Goal: Check status: Verify the current state of an ongoing process or item

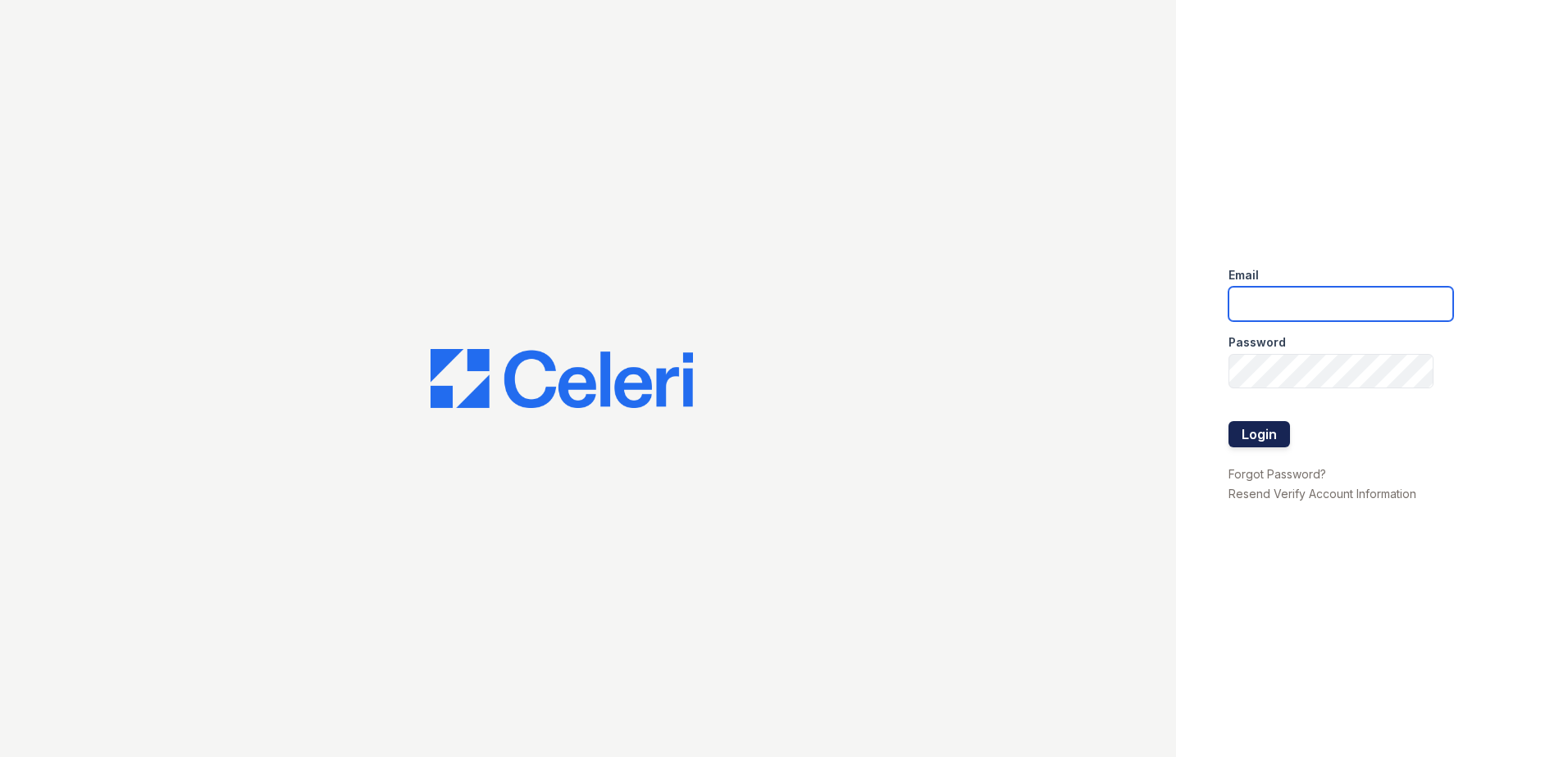
type input "[EMAIL_ADDRESS][DOMAIN_NAME]"
click at [1244, 438] on button "Login" at bounding box center [1259, 434] width 61 height 27
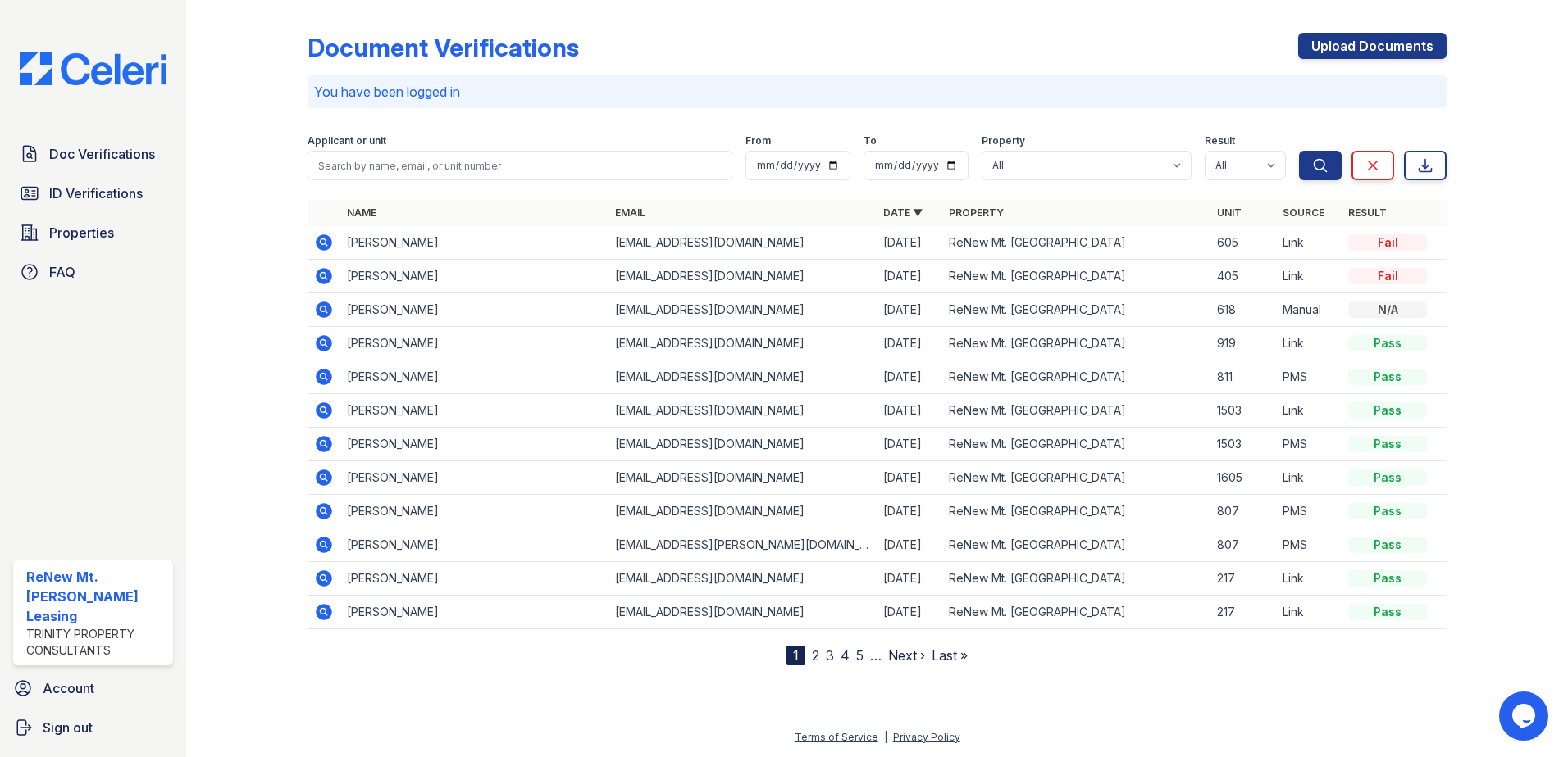
click at [642, 91] on p "You have been logged in" at bounding box center [876, 92] width 1126 height 20
click at [321, 275] on icon at bounding box center [323, 275] width 4 height 4
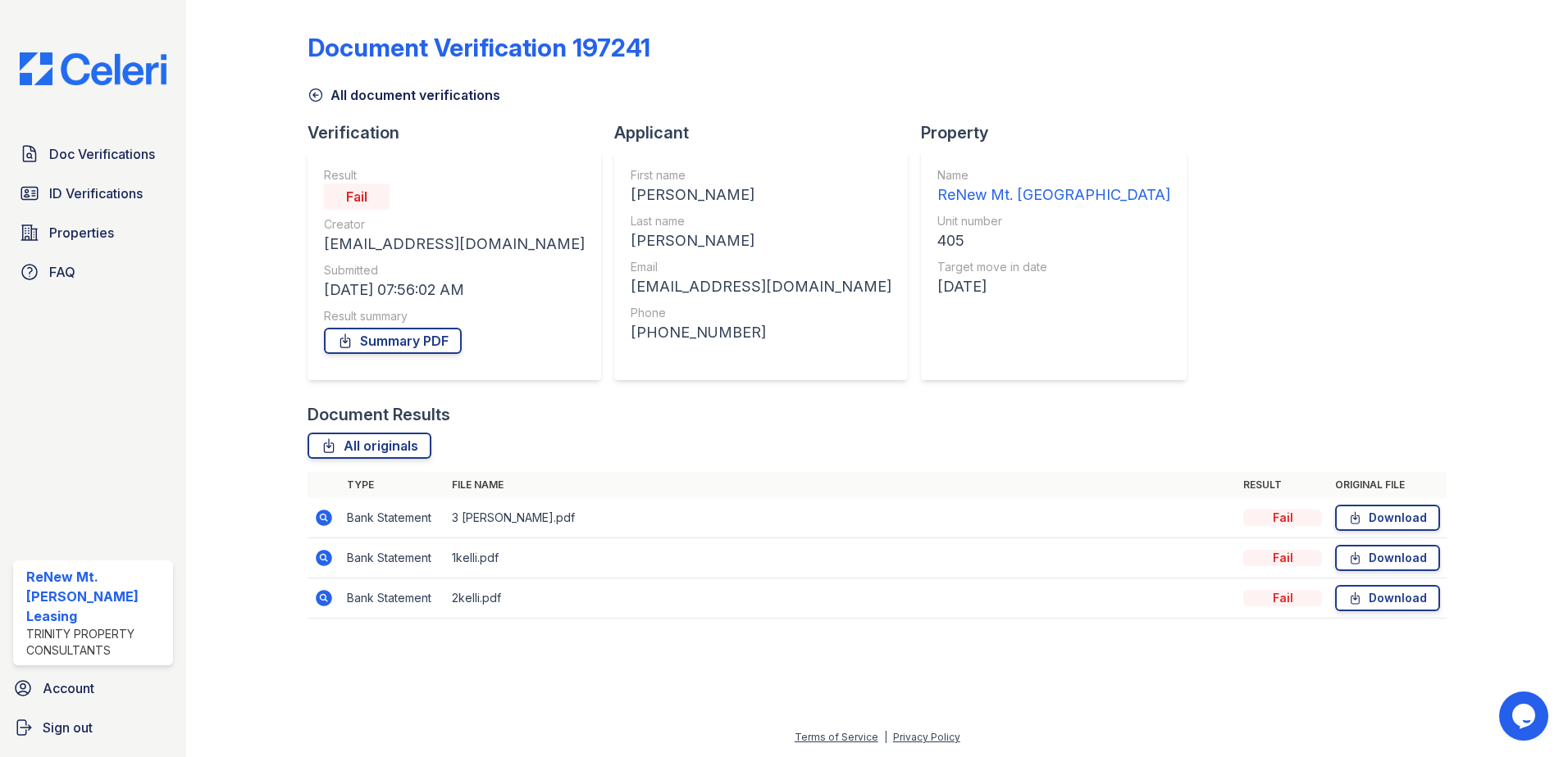
click at [322, 517] on icon at bounding box center [323, 517] width 4 height 4
click at [1117, 226] on div "Document Verification 197241 All document verifications Verification Result Fai…" at bounding box center [876, 321] width 1139 height 629
click at [131, 197] on span "ID Verifications" at bounding box center [96, 194] width 93 height 20
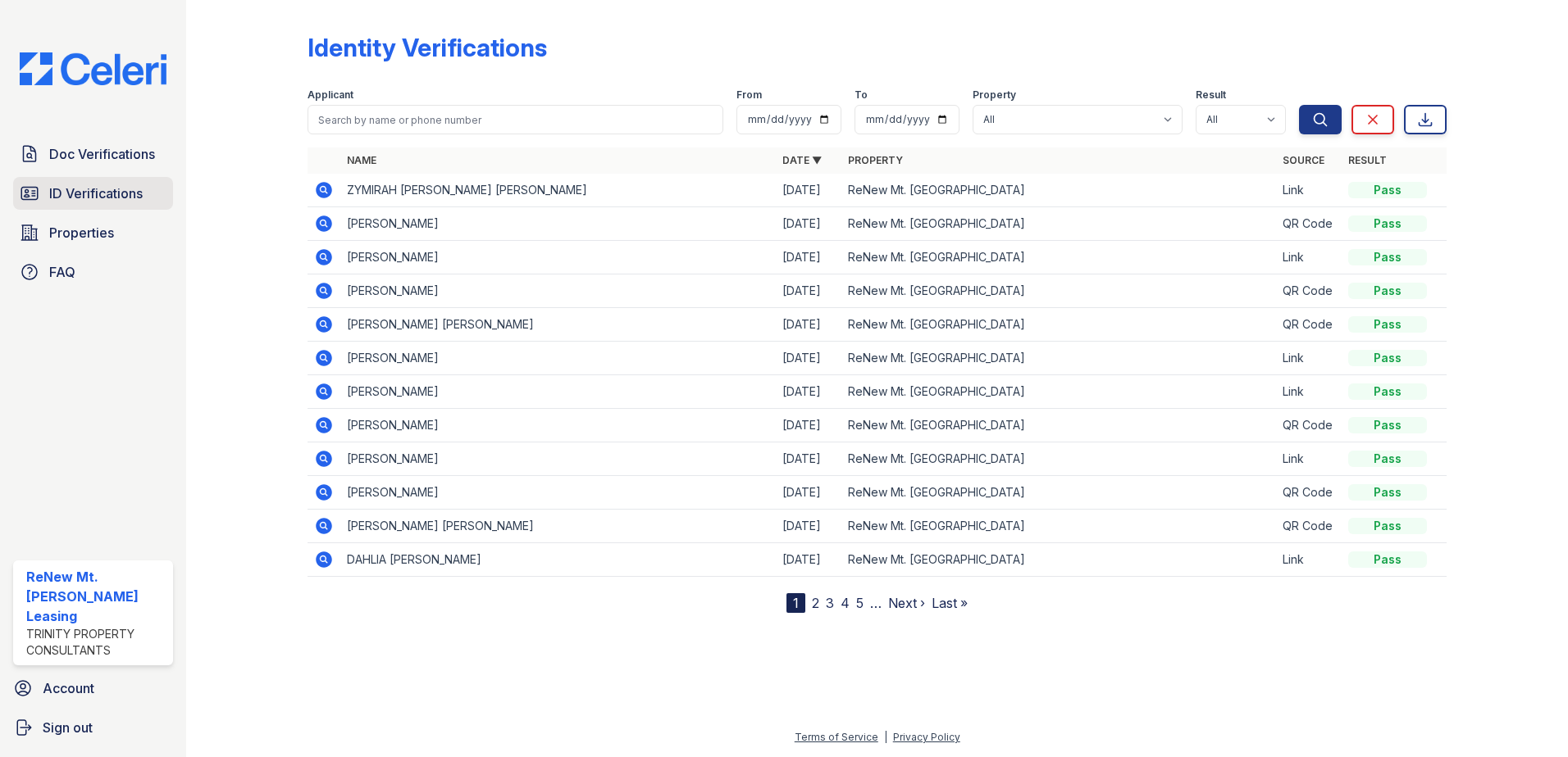
click at [110, 196] on span "ID Verifications" at bounding box center [96, 194] width 93 height 20
click at [120, 197] on span "ID Verifications" at bounding box center [96, 194] width 93 height 20
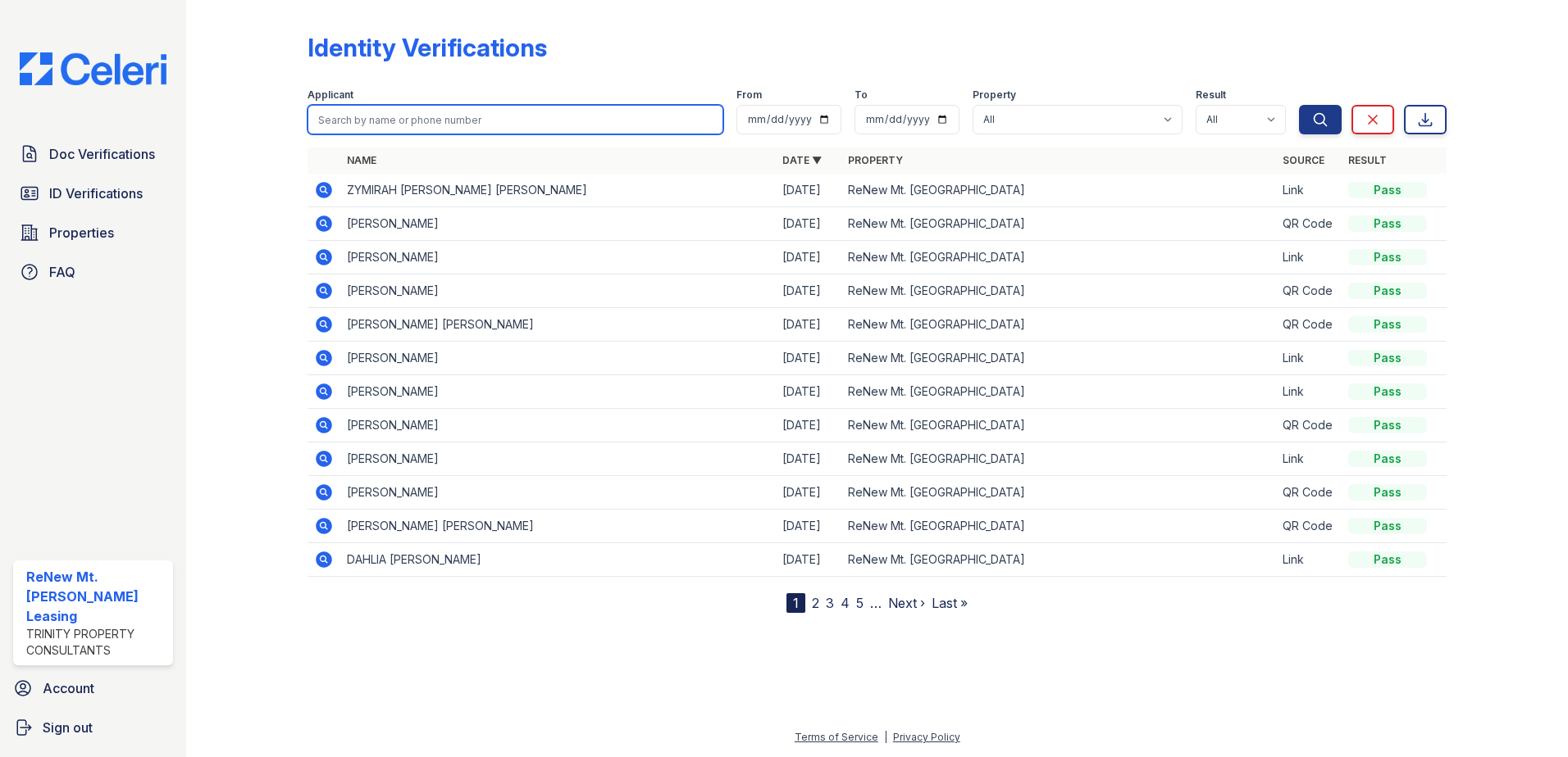
click at [376, 117] on input "search" at bounding box center [515, 120] width 416 height 29
type input "gordan"
click at [1299, 105] on button "Search" at bounding box center [1320, 120] width 43 height 29
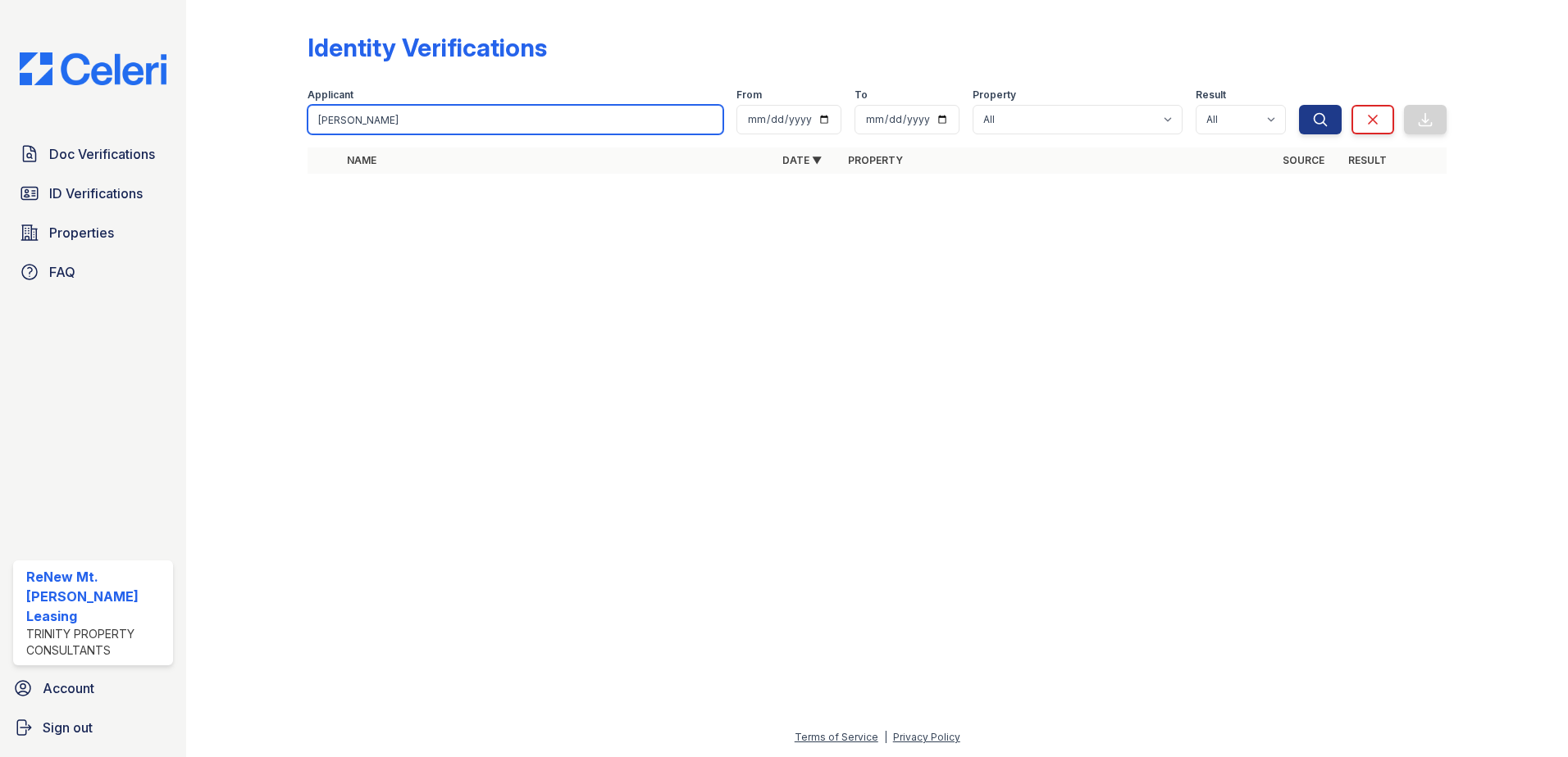
click at [376, 117] on input "gordan" at bounding box center [515, 120] width 416 height 29
type input "gordon"
click at [1299, 105] on button "Search" at bounding box center [1320, 120] width 43 height 29
click at [542, 406] on div at bounding box center [876, 473] width 1329 height 512
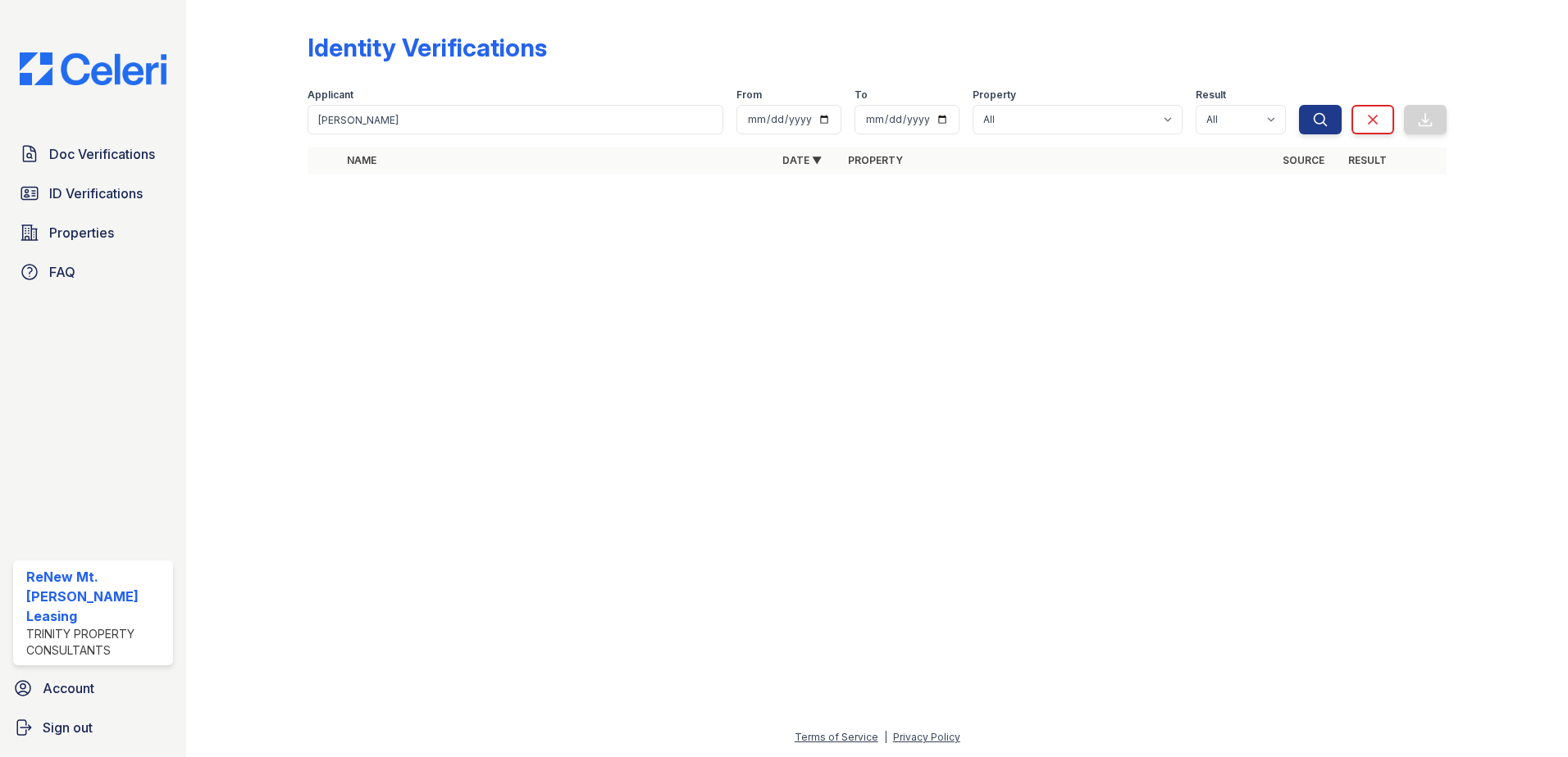
click at [525, 25] on div "Identity Verifications Filter Applicant gordon From To Property All ReNew Mt. V…" at bounding box center [876, 98] width 1139 height 184
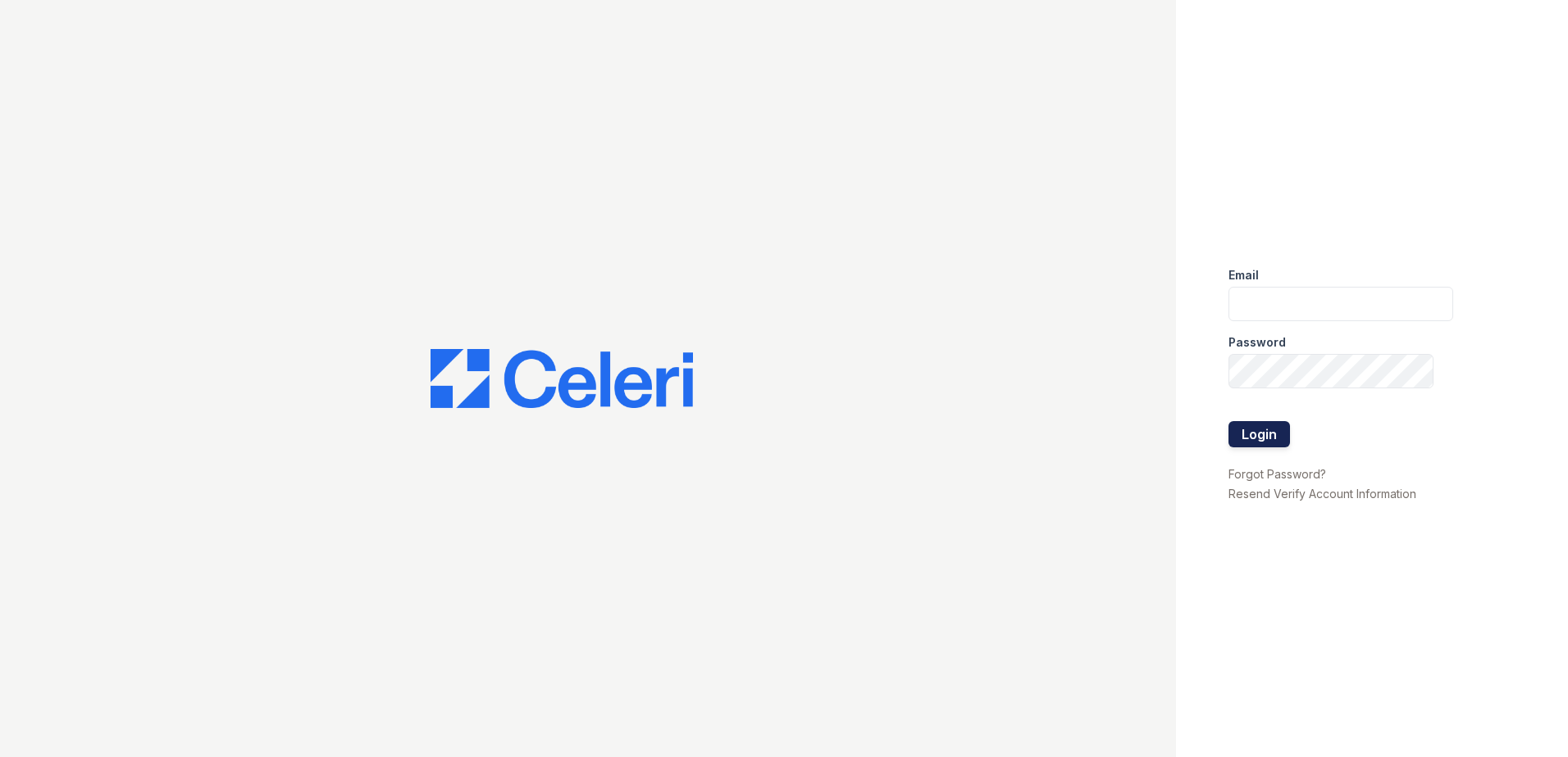
type input "renewmtvernon@trinity-pm.com"
click at [1257, 431] on button "Login" at bounding box center [1259, 434] width 61 height 27
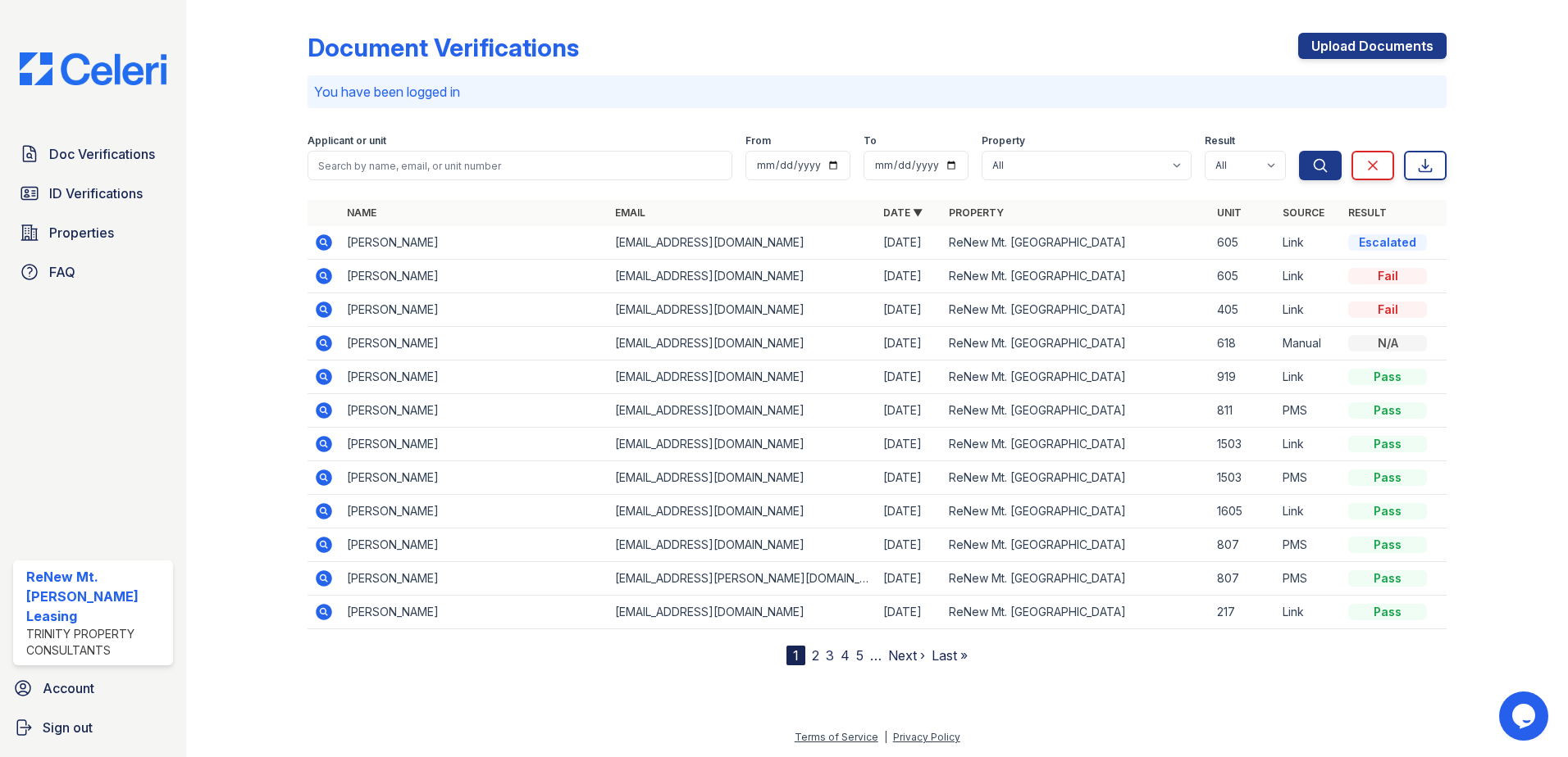
click at [323, 242] on icon at bounding box center [323, 241] width 4 height 4
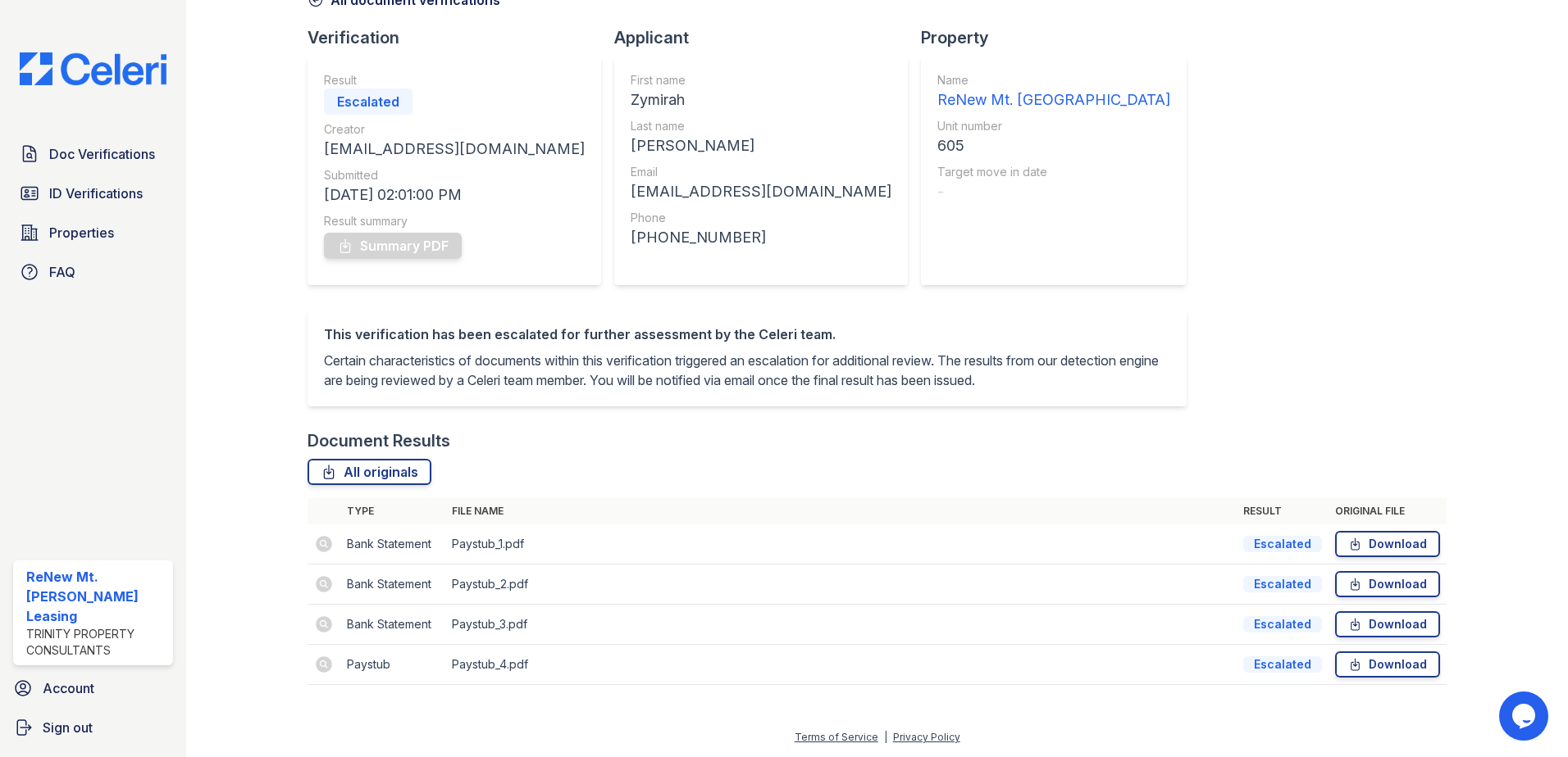
scroll to position [115, 0]
click at [1044, 304] on div "Document Verification 197995 All document verifications Verification Result Esc…" at bounding box center [876, 306] width 1139 height 790
click at [1131, 207] on div "Document Verification 197995 All document verifications Verification Result Fai…" at bounding box center [876, 306] width 1139 height 790
click at [1132, 207] on div "Document Verification 197995 All document verifications Verification Result Fai…" at bounding box center [876, 306] width 1139 height 790
click at [1133, 231] on div "Document Verification 197995 All document verifications Verification Result Fai…" at bounding box center [876, 306] width 1139 height 790
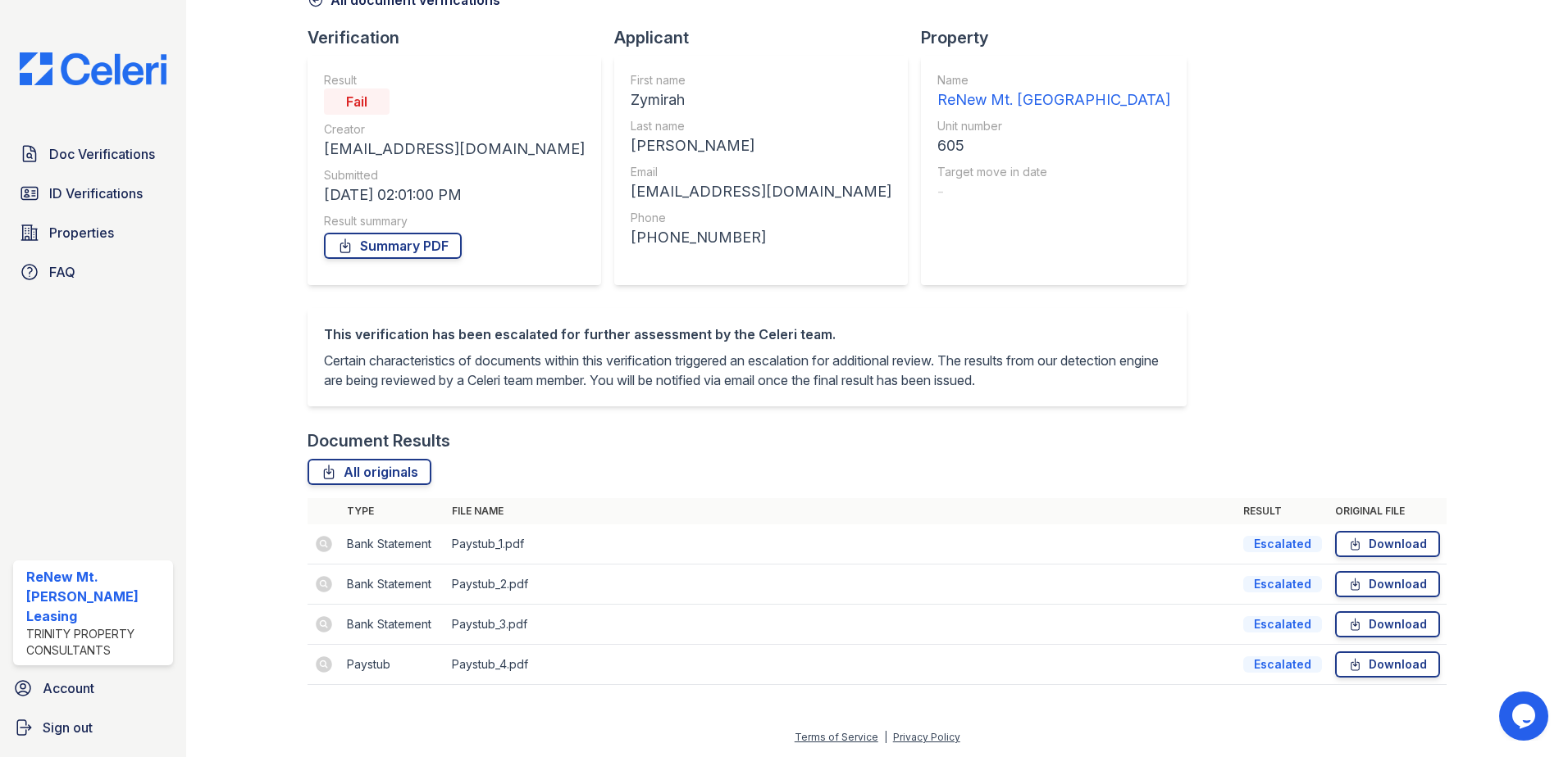
click at [1105, 232] on div "Document Verification 197995 All document verifications Verification Result Fai…" at bounding box center [876, 306] width 1139 height 790
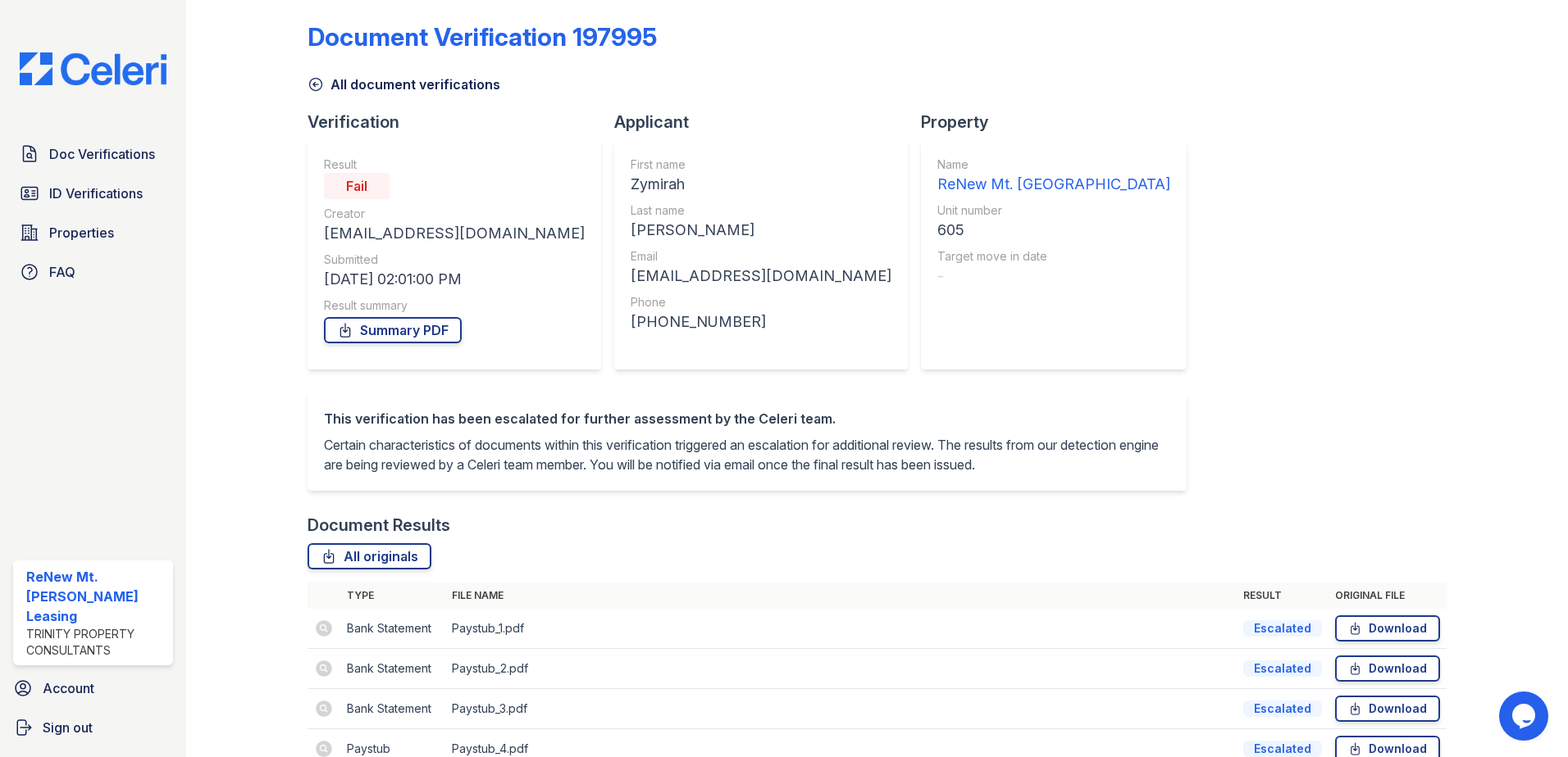
scroll to position [0, 0]
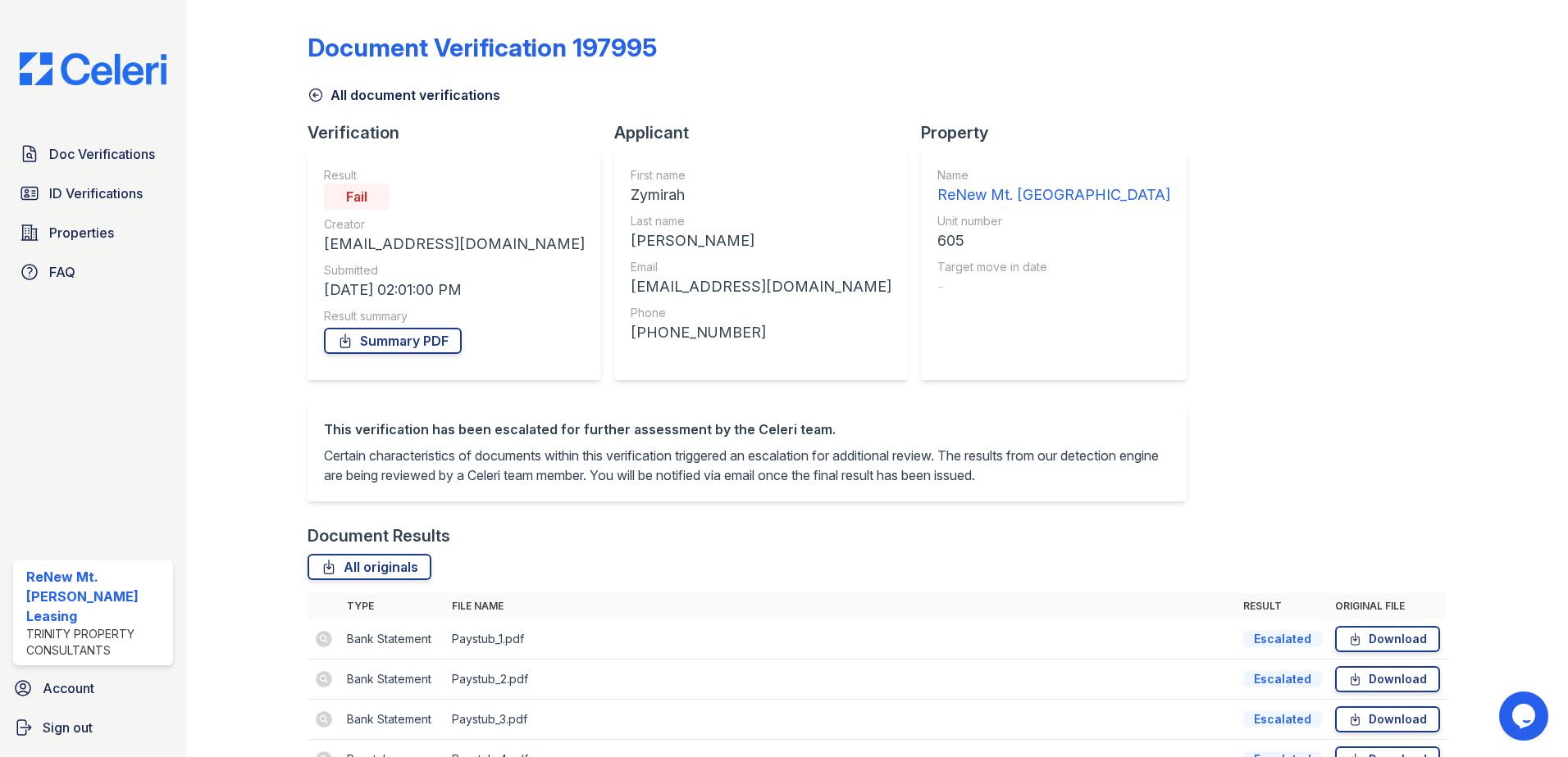
click at [1105, 232] on div "Document Verification 197995 All document verifications Verification Result Fai…" at bounding box center [876, 401] width 1139 height 790
click at [1096, 226] on div "Document Verification 197995 All document verifications Verification Result Fai…" at bounding box center [876, 401] width 1139 height 790
click at [103, 156] on span "Doc Verifications" at bounding box center [102, 155] width 106 height 20
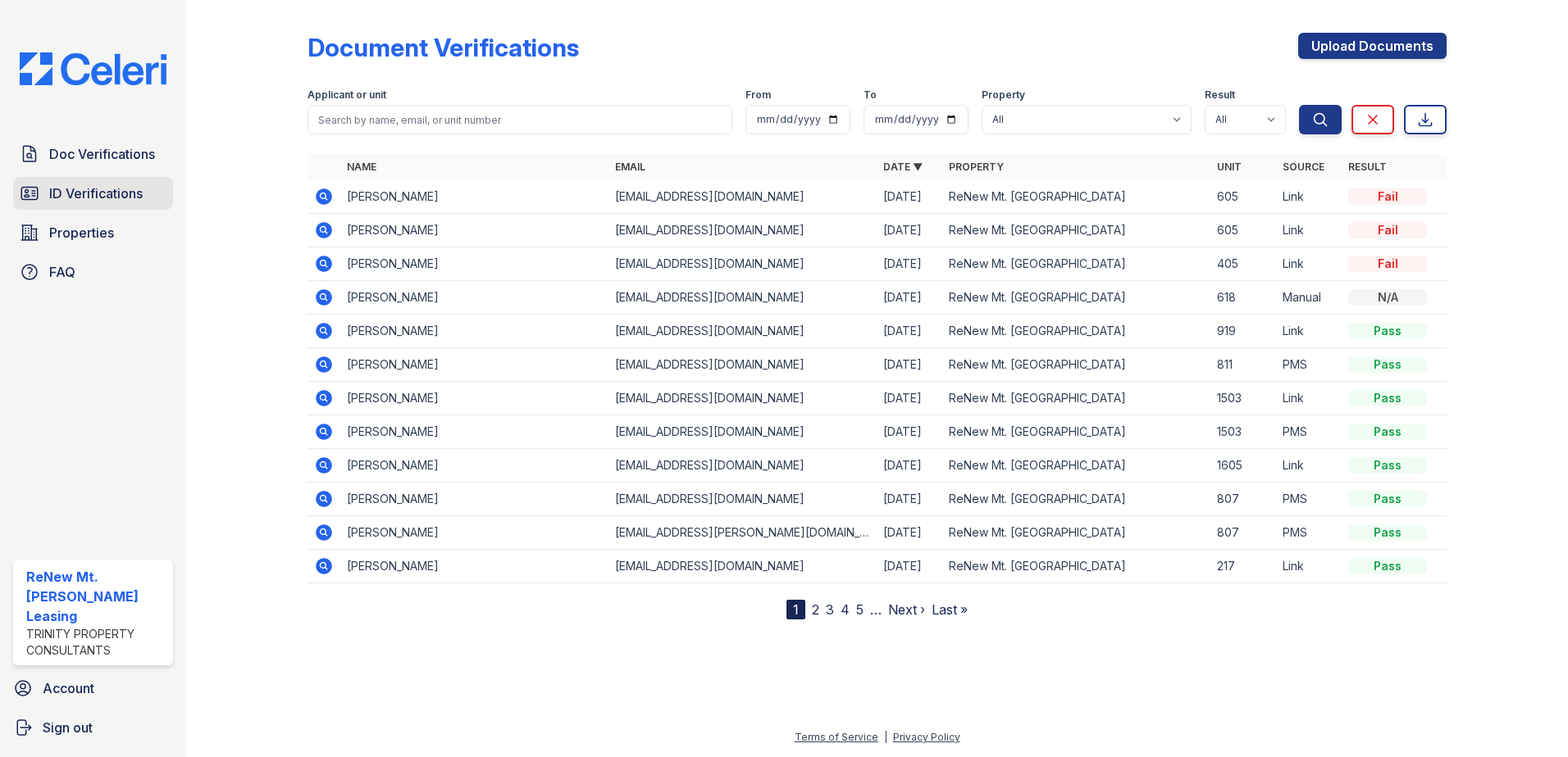
click at [140, 197] on span "ID Verifications" at bounding box center [96, 194] width 93 height 20
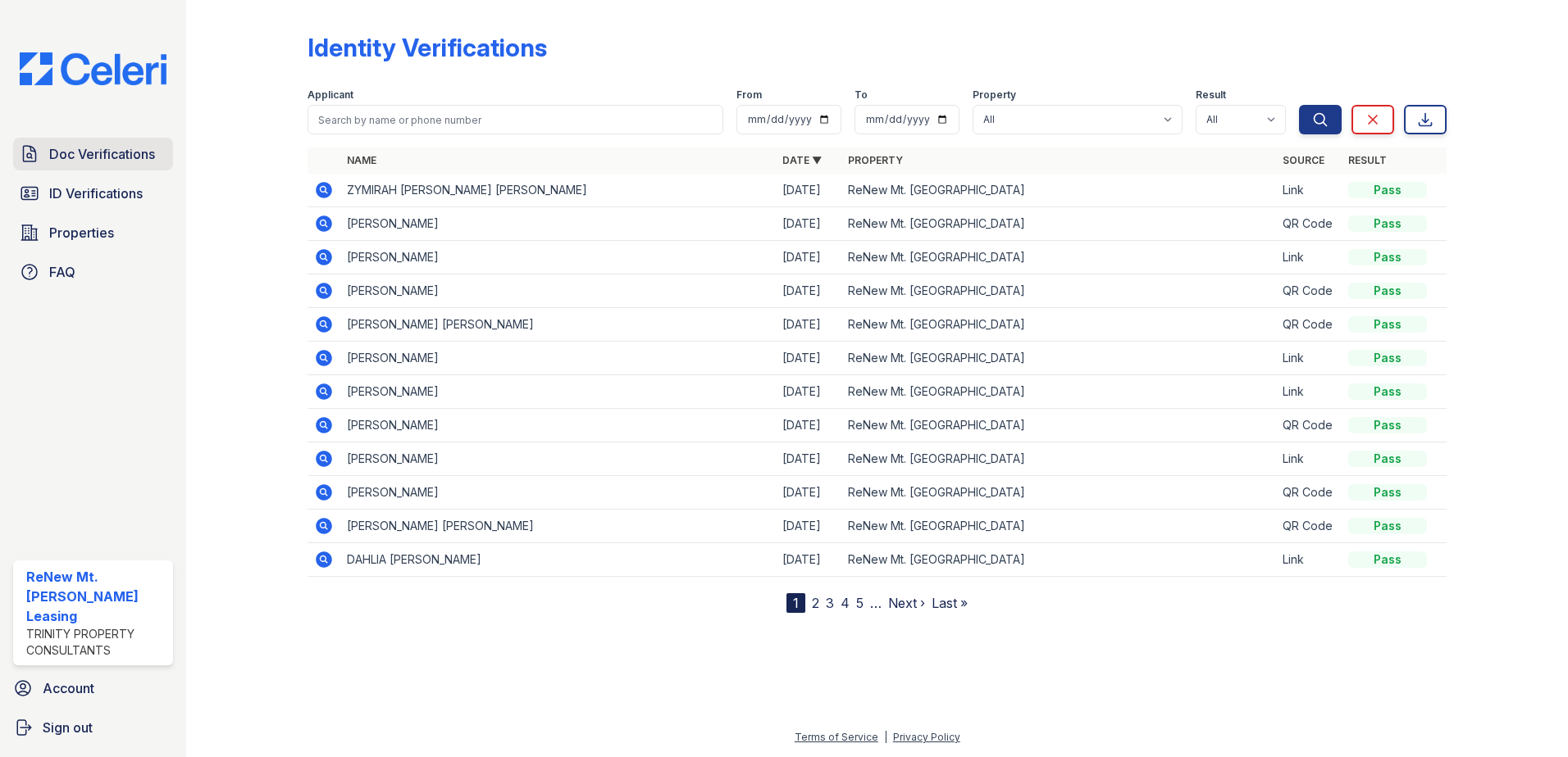
click at [122, 148] on span "Doc Verifications" at bounding box center [102, 155] width 106 height 20
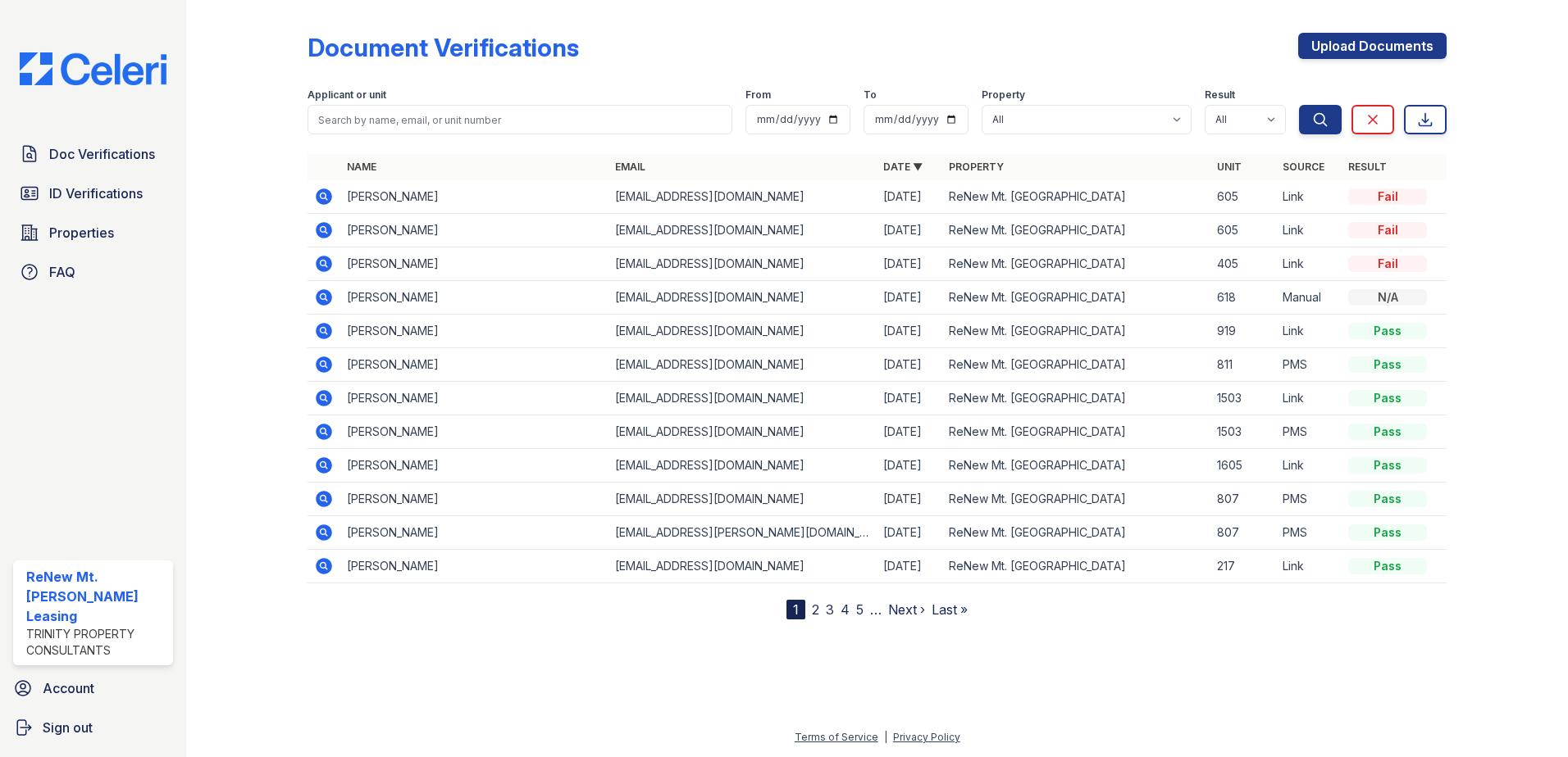
click at [323, 200] on icon at bounding box center [324, 197] width 16 height 16
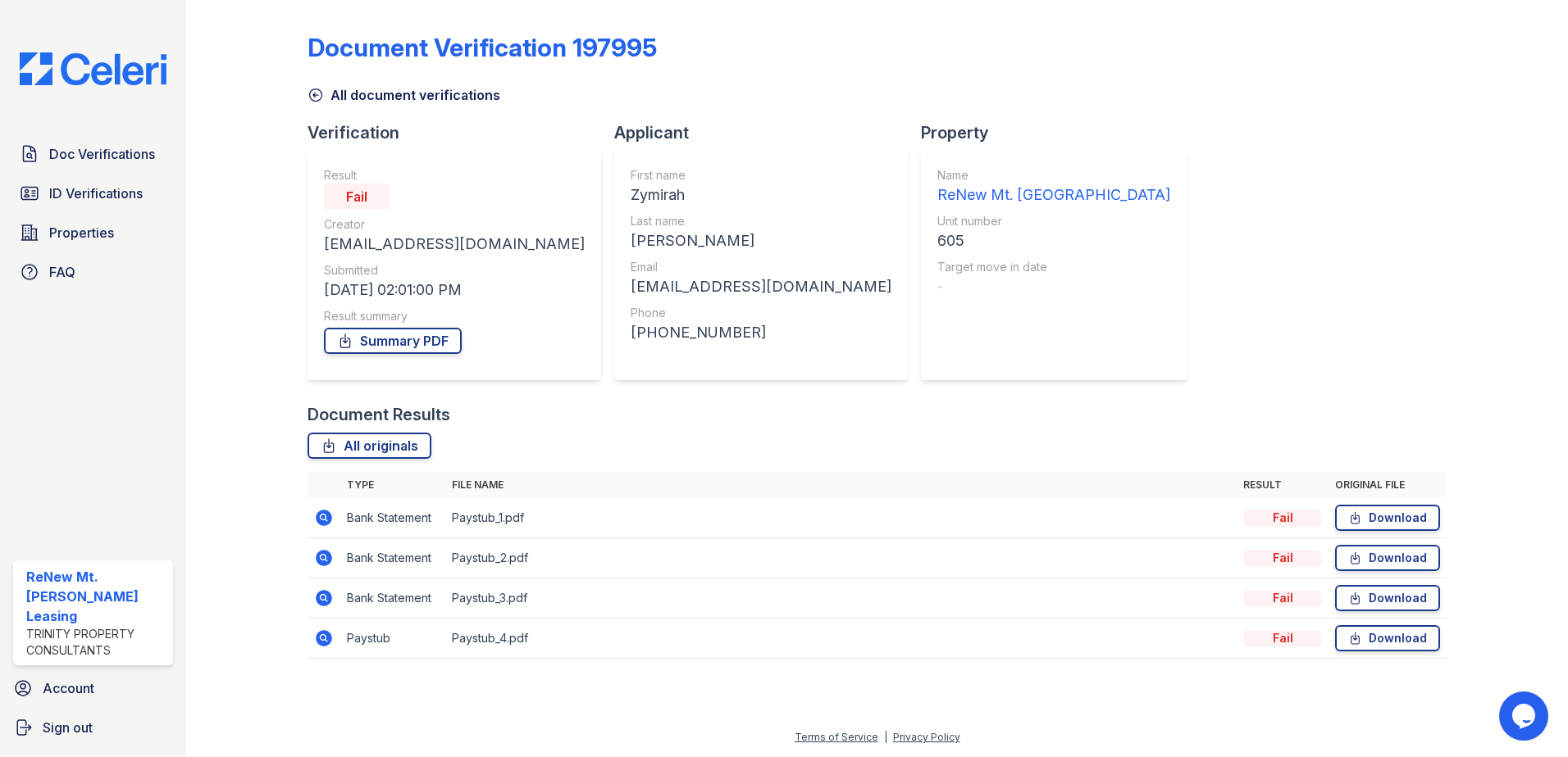
click at [267, 247] on div at bounding box center [260, 341] width 95 height 669
click at [249, 336] on div at bounding box center [260, 341] width 95 height 669
click at [223, 202] on div at bounding box center [260, 341] width 95 height 669
click at [228, 183] on div at bounding box center [260, 341] width 95 height 669
click at [240, 149] on div at bounding box center [260, 341] width 95 height 669
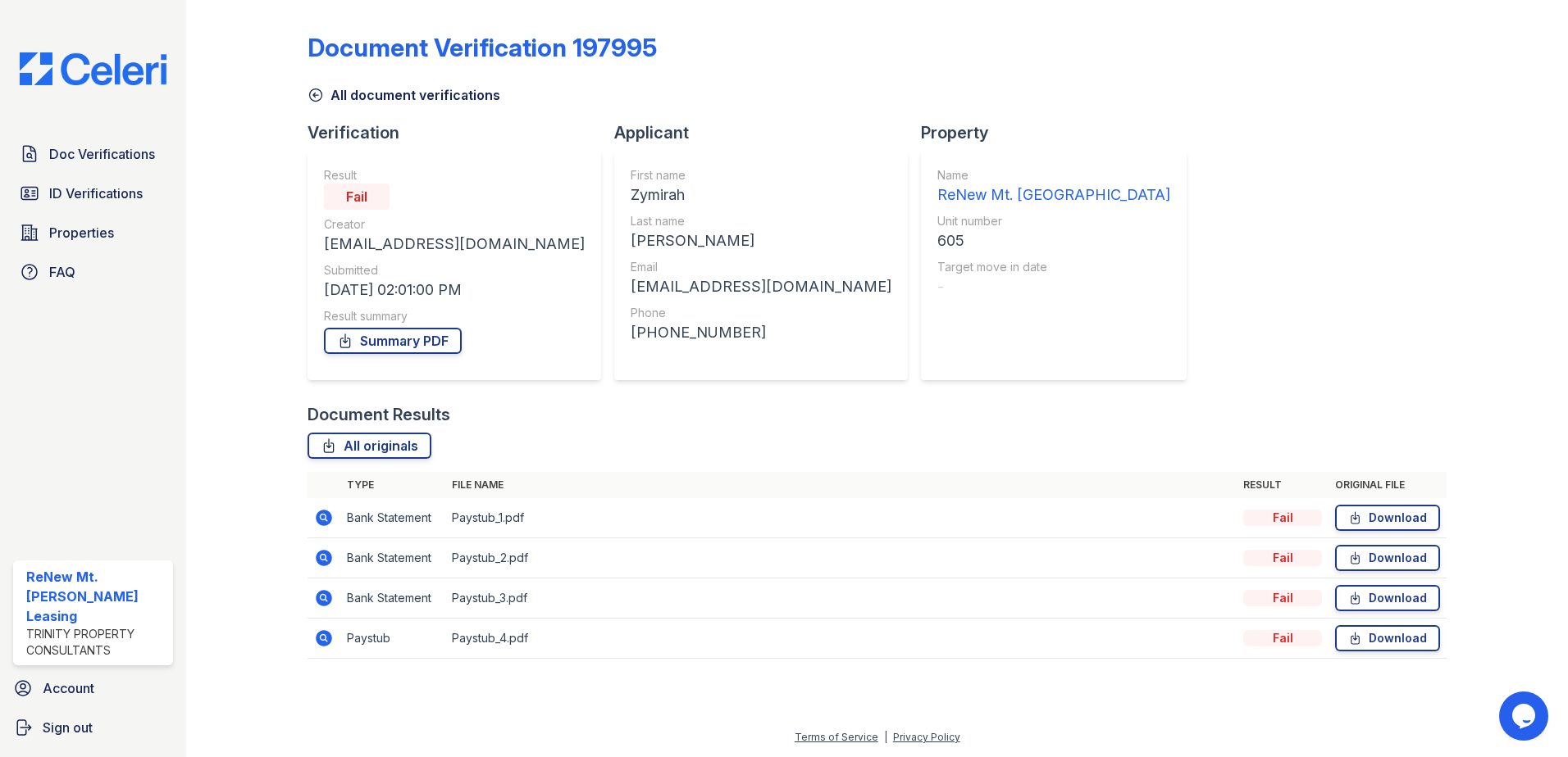
click at [240, 149] on div at bounding box center [260, 341] width 95 height 669
click at [77, 161] on span "Doc Verifications" at bounding box center [102, 155] width 106 height 20
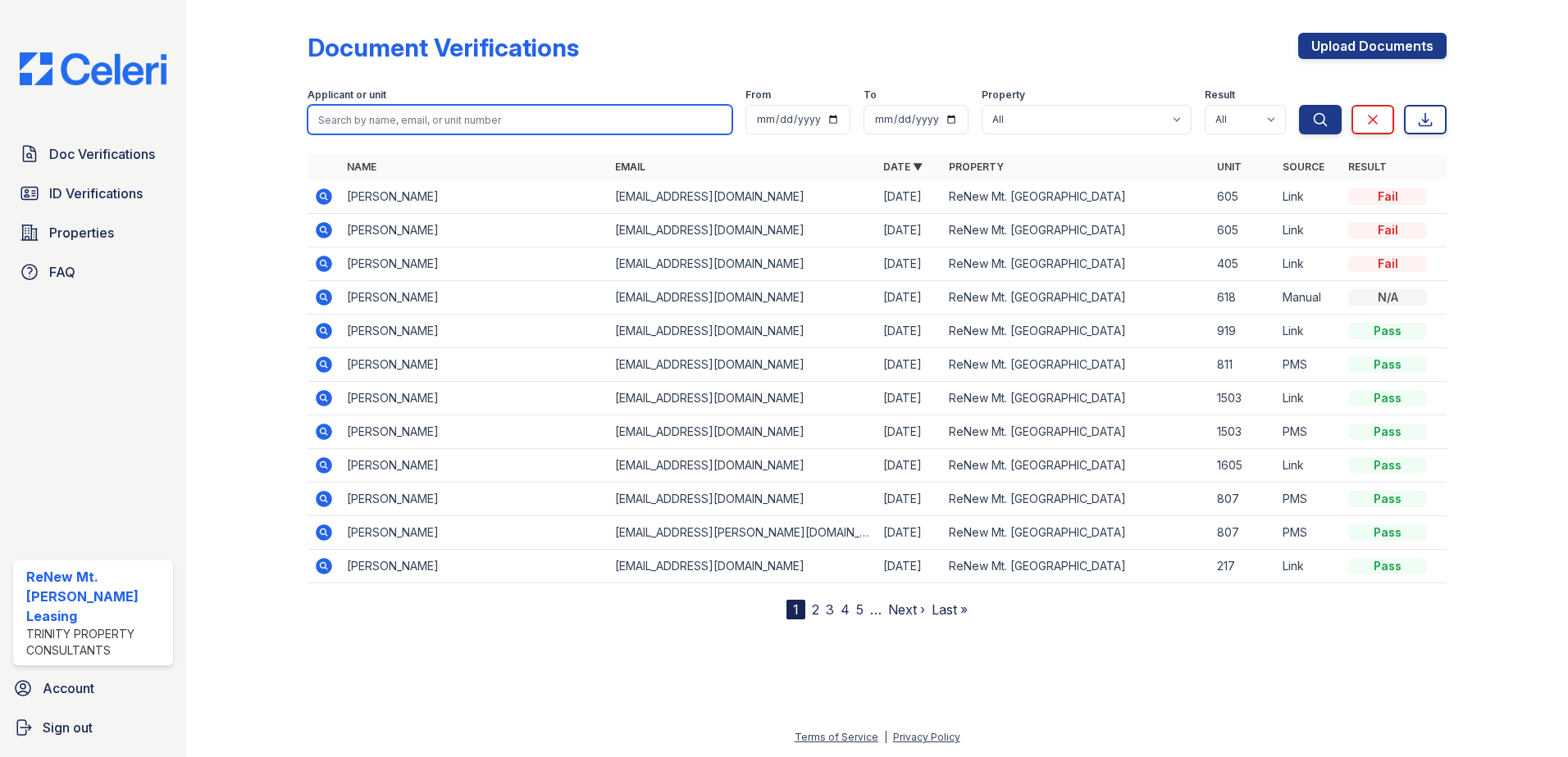
click at [402, 115] on input "search" at bounding box center [520, 120] width 424 height 29
type input "kelli"
click at [1299, 105] on button "Search" at bounding box center [1320, 120] width 43 height 29
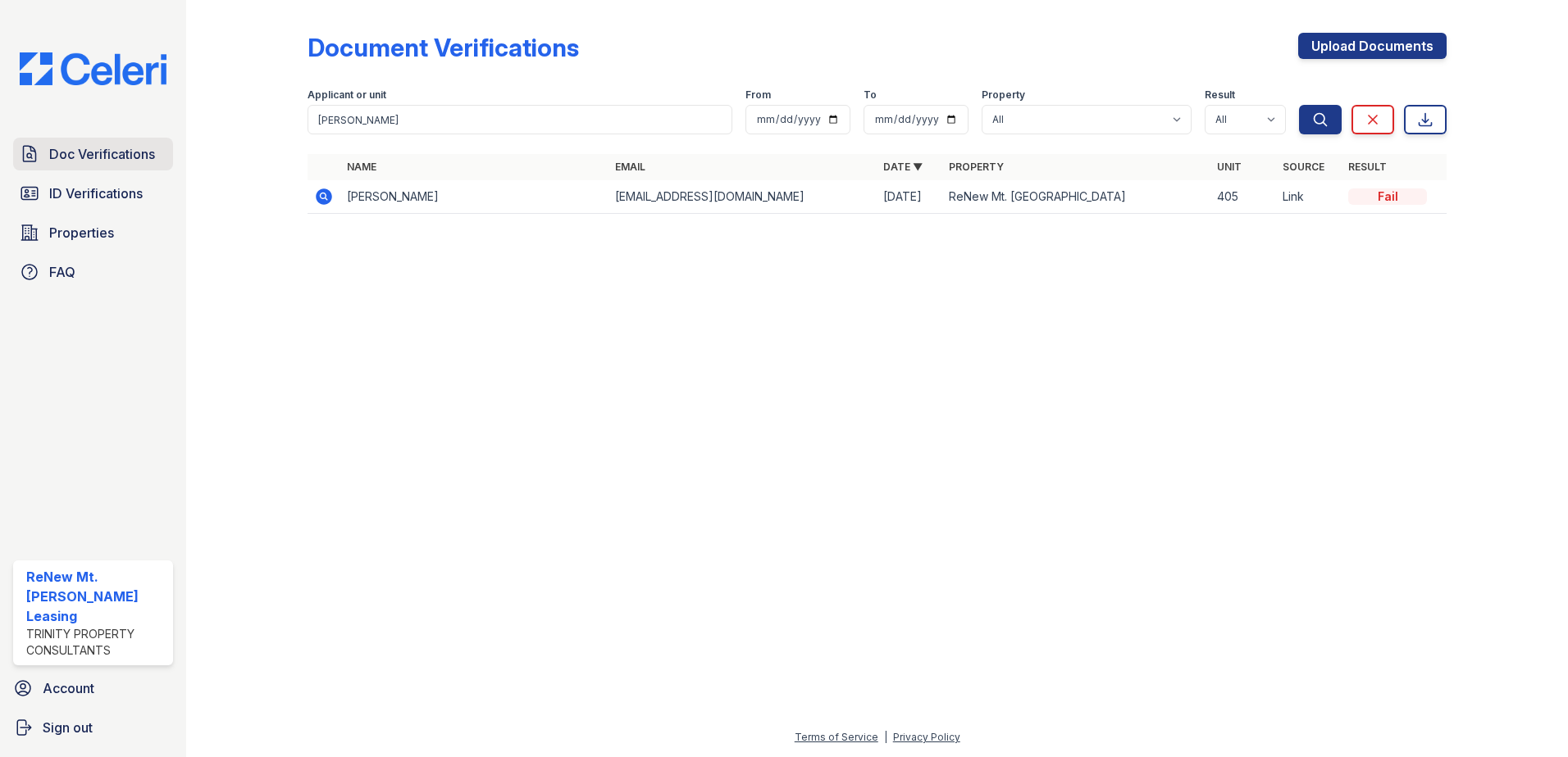
click at [117, 161] on span "Doc Verifications" at bounding box center [102, 155] width 106 height 20
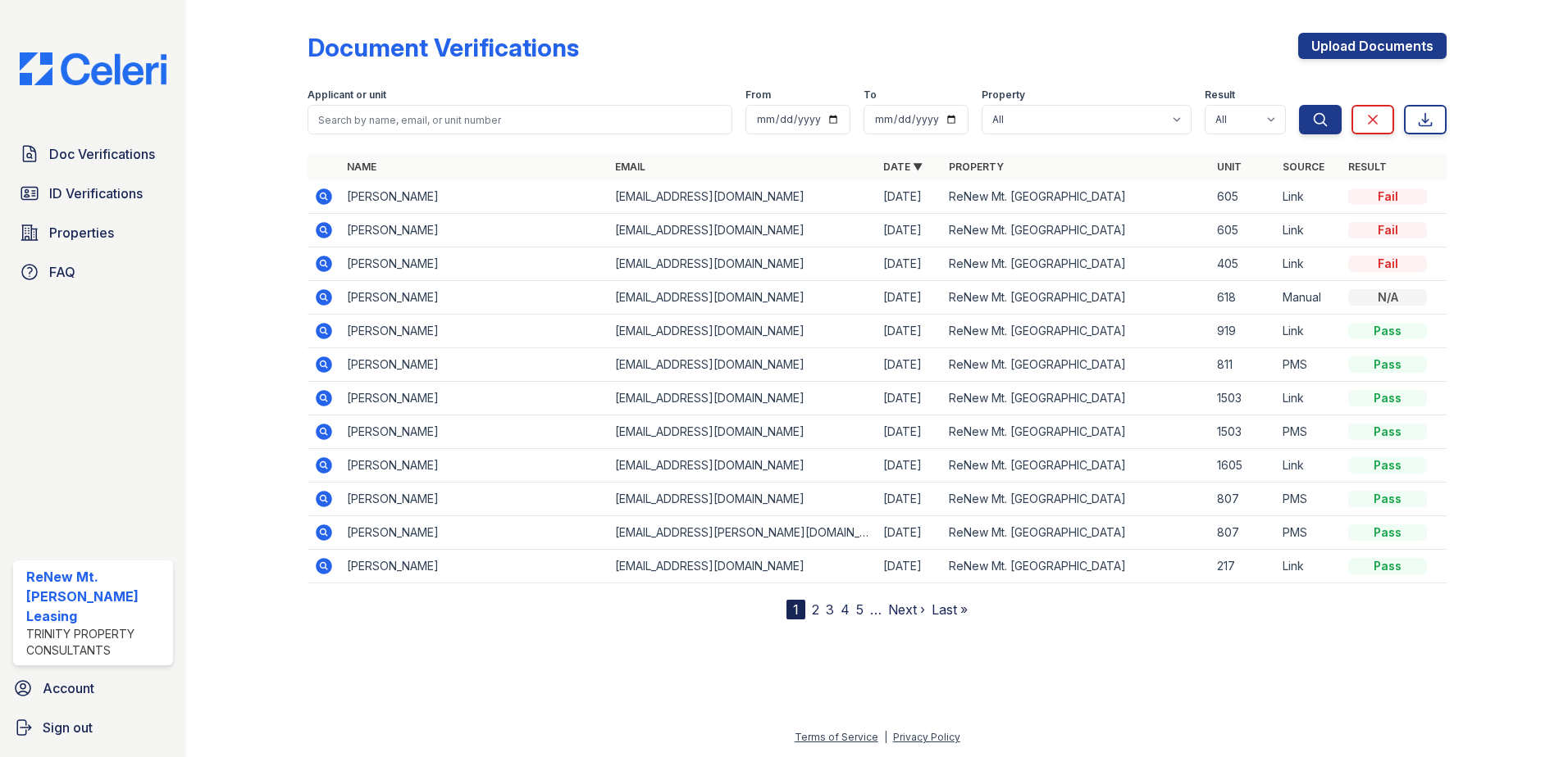
click at [575, 13] on div "Document Verifications Upload Documents Filter Applicant or unit From To Proper…" at bounding box center [876, 313] width 1139 height 613
click at [836, 37] on div "Document Verifications Upload Documents" at bounding box center [876, 54] width 1139 height 43
